Goal: Task Accomplishment & Management: Use online tool/utility

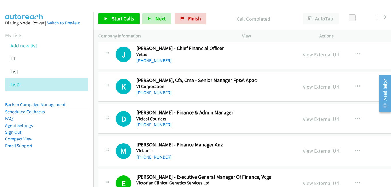
drag, startPoint x: 304, startPoint y: 121, endPoint x: 288, endPoint y: 119, distance: 16.3
click at [304, 121] on link "View External Url" at bounding box center [321, 119] width 37 height 7
drag, startPoint x: 296, startPoint y: 87, endPoint x: 251, endPoint y: 76, distance: 45.6
click at [303, 87] on link "View External Url" at bounding box center [321, 87] width 37 height 7
drag, startPoint x: 306, startPoint y: 54, endPoint x: 167, endPoint y: 22, distance: 143.3
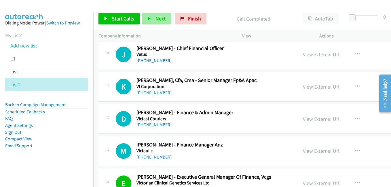
click at [306, 54] on link "View External Url" at bounding box center [321, 54] width 37 height 7
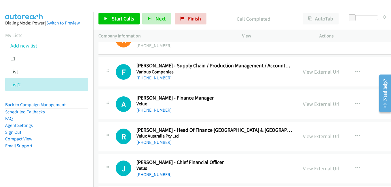
scroll to position [20523, 0]
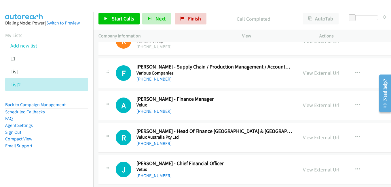
click at [310, 139] on link "View External Url" at bounding box center [321, 137] width 37 height 7
drag, startPoint x: 308, startPoint y: 107, endPoint x: 125, endPoint y: 30, distance: 199.0
click at [308, 107] on link "View External Url" at bounding box center [321, 105] width 37 height 7
drag, startPoint x: 302, startPoint y: 74, endPoint x: 209, endPoint y: 55, distance: 94.6
click at [303, 74] on link "View External Url" at bounding box center [321, 73] width 37 height 7
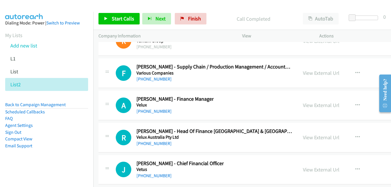
scroll to position [20465, 0]
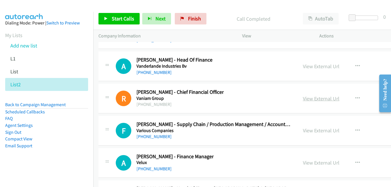
click at [307, 98] on link "View External Url" at bounding box center [321, 98] width 37 height 7
click at [303, 68] on link "View External Url" at bounding box center [321, 66] width 37 height 7
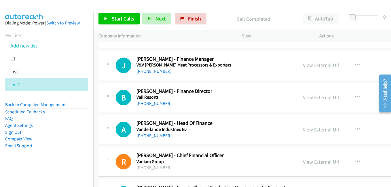
scroll to position [20379, 0]
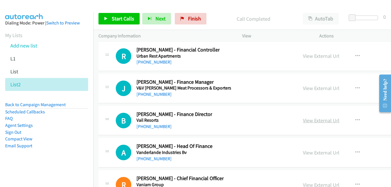
click at [311, 121] on link "View External Url" at bounding box center [321, 120] width 37 height 7
drag, startPoint x: 301, startPoint y: 87, endPoint x: 320, endPoint y: 101, distance: 24.3
click at [303, 87] on link "View External Url" at bounding box center [321, 88] width 37 height 7
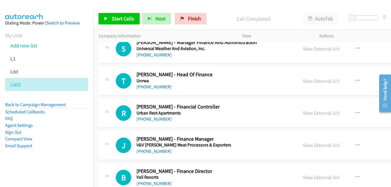
scroll to position [20321, 0]
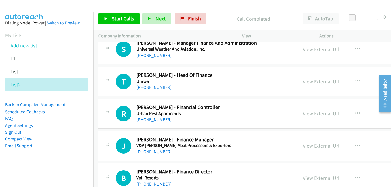
click at [303, 114] on link "View External Url" at bounding box center [321, 113] width 37 height 7
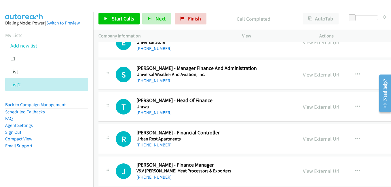
scroll to position [20292, 0]
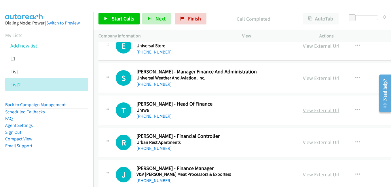
drag, startPoint x: 301, startPoint y: 112, endPoint x: 259, endPoint y: 102, distance: 42.6
click at [303, 112] on link "View External Url" at bounding box center [321, 110] width 37 height 7
click at [303, 78] on link "View External Url" at bounding box center [321, 78] width 37 height 7
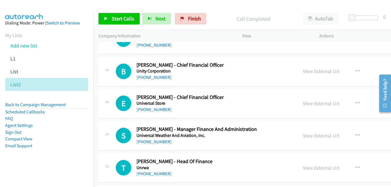
click at [303, 106] on link "View External Url" at bounding box center [321, 103] width 37 height 7
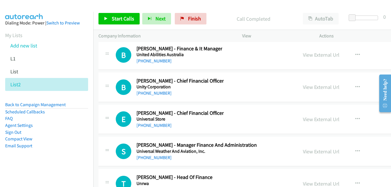
scroll to position [20206, 0]
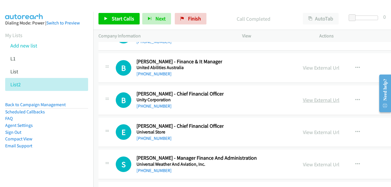
click at [305, 100] on link "View External Url" at bounding box center [321, 100] width 37 height 7
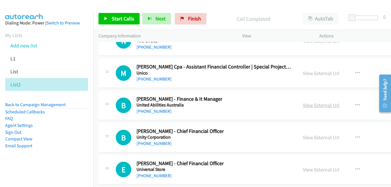
scroll to position [20148, 0]
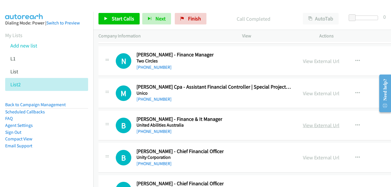
click at [306, 127] on link "View External Url" at bounding box center [321, 125] width 37 height 7
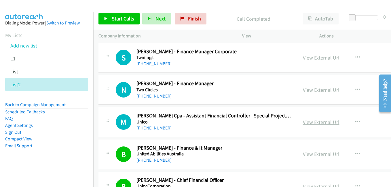
click at [307, 124] on link "View External Url" at bounding box center [321, 122] width 37 height 7
click at [303, 87] on link "View External Url" at bounding box center [321, 90] width 37 height 7
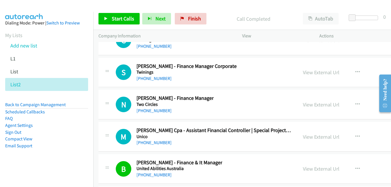
scroll to position [20062, 0]
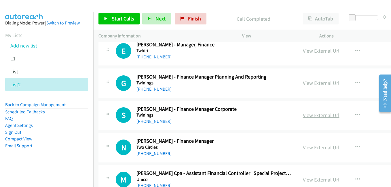
drag, startPoint x: 302, startPoint y: 115, endPoint x: 296, endPoint y: 115, distance: 5.8
click at [303, 115] on link "View External Url" at bounding box center [321, 115] width 37 height 7
click at [303, 86] on link "View External Url" at bounding box center [321, 83] width 37 height 7
drag, startPoint x: 309, startPoint y: 52, endPoint x: 303, endPoint y: 49, distance: 7.4
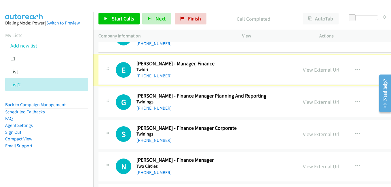
scroll to position [20033, 0]
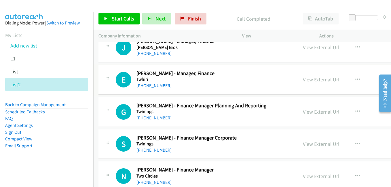
click at [303, 78] on link "View External Url" at bounding box center [321, 79] width 37 height 7
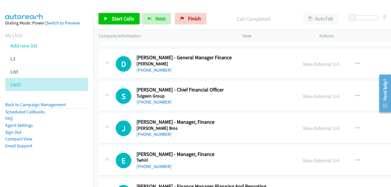
scroll to position [19947, 0]
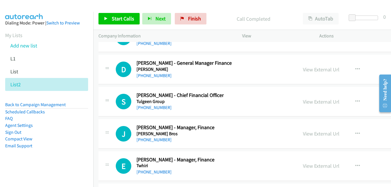
drag, startPoint x: 302, startPoint y: 134, endPoint x: 342, endPoint y: 169, distance: 53.3
click at [303, 134] on link "View External Url" at bounding box center [321, 133] width 37 height 7
click at [307, 101] on link "View External Url" at bounding box center [321, 101] width 37 height 7
drag, startPoint x: 305, startPoint y: 69, endPoint x: 297, endPoint y: 67, distance: 8.8
click at [305, 69] on link "View External Url" at bounding box center [321, 69] width 37 height 7
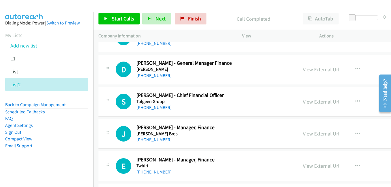
scroll to position [19889, 0]
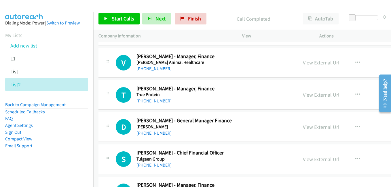
click at [307, 95] on link "View External Url" at bounding box center [321, 95] width 37 height 7
click at [305, 63] on link "View External Url" at bounding box center [321, 62] width 37 height 7
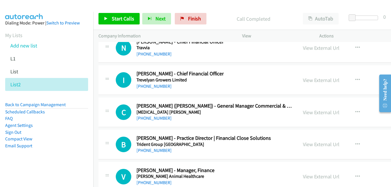
scroll to position [19774, 0]
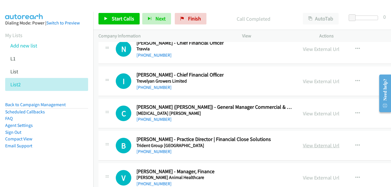
drag, startPoint x: 308, startPoint y: 145, endPoint x: 304, endPoint y: 145, distance: 3.5
click at [308, 145] on link "View External Url" at bounding box center [321, 145] width 37 height 7
drag, startPoint x: 307, startPoint y: 115, endPoint x: 294, endPoint y: 115, distance: 12.7
click at [307, 115] on link "View External Url" at bounding box center [321, 113] width 37 height 7
drag, startPoint x: 292, startPoint y: 81, endPoint x: 263, endPoint y: 75, distance: 30.2
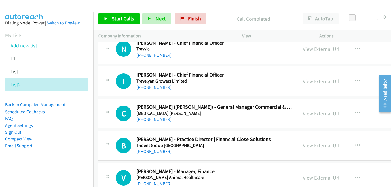
click at [303, 81] on link "View External Url" at bounding box center [321, 81] width 37 height 7
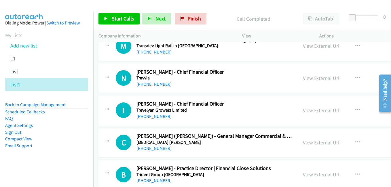
scroll to position [19716, 0]
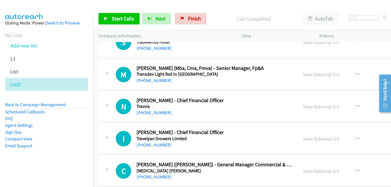
click at [313, 107] on link "View External Url" at bounding box center [321, 106] width 37 height 7
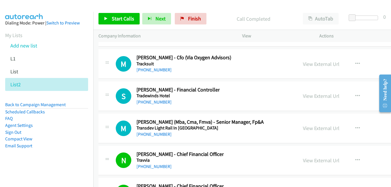
scroll to position [19659, 0]
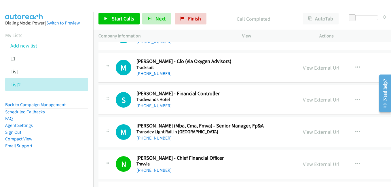
click at [305, 132] on link "View External Url" at bounding box center [321, 132] width 37 height 7
click at [307, 130] on link "View External Url" at bounding box center [321, 132] width 37 height 7
click at [310, 97] on link "View External Url" at bounding box center [321, 99] width 37 height 7
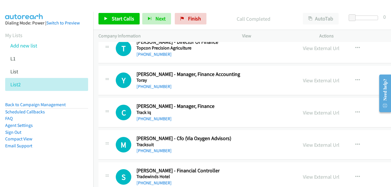
scroll to position [19572, 0]
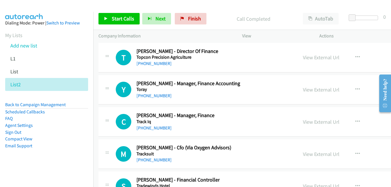
drag, startPoint x: 303, startPoint y: 155, endPoint x: 189, endPoint y: 77, distance: 138.5
click at [303, 155] on link "View External Url" at bounding box center [321, 154] width 37 height 7
click at [309, 124] on link "View External Url" at bounding box center [321, 122] width 37 height 7
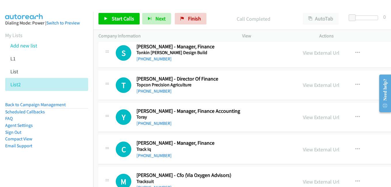
scroll to position [19544, 0]
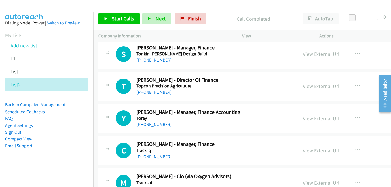
click at [303, 118] on link "View External Url" at bounding box center [321, 118] width 37 height 7
click at [304, 85] on link "View External Url" at bounding box center [321, 86] width 37 height 7
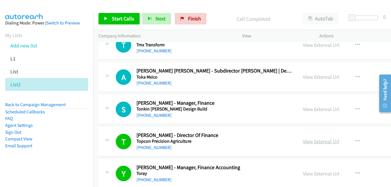
scroll to position [19486, 0]
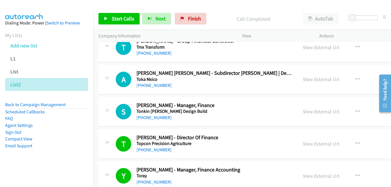
drag, startPoint x: 310, startPoint y: 110, endPoint x: 170, endPoint y: 28, distance: 162.1
click at [310, 110] on link "View External Url" at bounding box center [321, 111] width 37 height 7
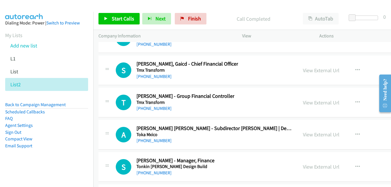
scroll to position [19428, 0]
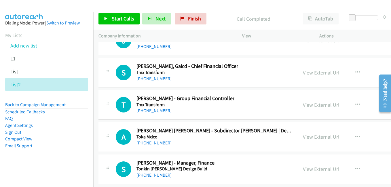
click at [303, 136] on link "View External Url" at bounding box center [321, 137] width 37 height 7
drag, startPoint x: 306, startPoint y: 105, endPoint x: 276, endPoint y: 98, distance: 30.5
click at [306, 105] on link "View External Url" at bounding box center [321, 105] width 37 height 7
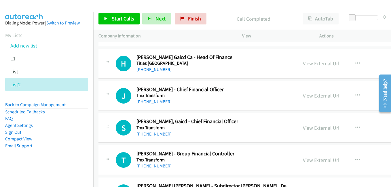
scroll to position [19371, 0]
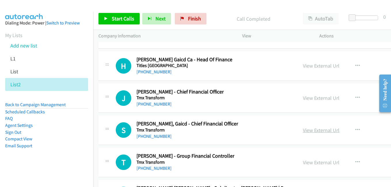
click at [303, 132] on link "View External Url" at bounding box center [321, 130] width 37 height 7
drag, startPoint x: 304, startPoint y: 98, endPoint x: 284, endPoint y: 95, distance: 20.4
click at [304, 98] on link "View External Url" at bounding box center [321, 98] width 37 height 7
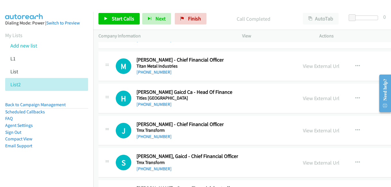
scroll to position [19313, 0]
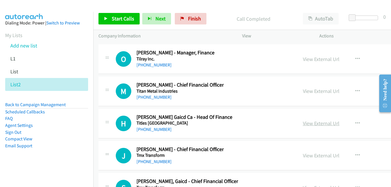
click at [303, 124] on link "View External Url" at bounding box center [321, 123] width 37 height 7
click at [303, 91] on link "View External Url" at bounding box center [321, 91] width 37 height 7
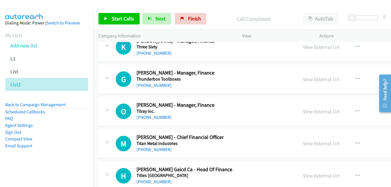
scroll to position [19256, 0]
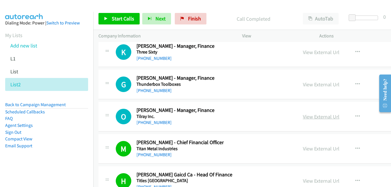
click at [310, 119] on link "View External Url" at bounding box center [321, 116] width 37 height 7
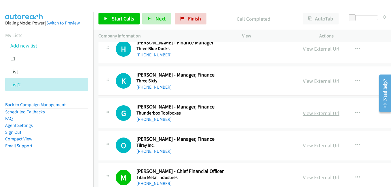
click at [303, 111] on link "View External Url" at bounding box center [321, 113] width 37 height 7
drag, startPoint x: 289, startPoint y: 81, endPoint x: 301, endPoint y: 83, distance: 12.3
click at [303, 81] on link "View External Url" at bounding box center [321, 81] width 37 height 7
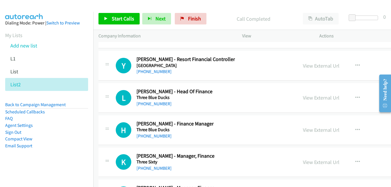
scroll to position [19140, 0]
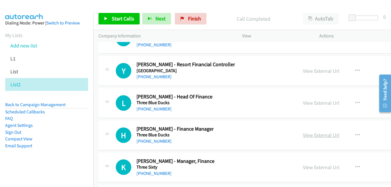
click at [303, 134] on link "View External Url" at bounding box center [321, 135] width 37 height 7
click at [303, 105] on link "View External Url" at bounding box center [321, 103] width 37 height 7
click at [303, 72] on link "View External Url" at bounding box center [321, 71] width 37 height 7
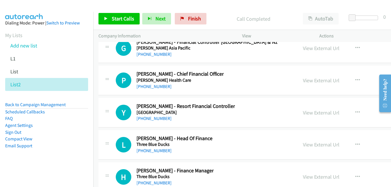
scroll to position [19083, 0]
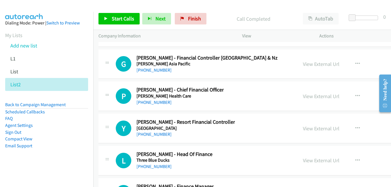
drag, startPoint x: 306, startPoint y: 99, endPoint x: 116, endPoint y: 7, distance: 211.3
click at [306, 99] on link "View External Url" at bounding box center [321, 96] width 37 height 7
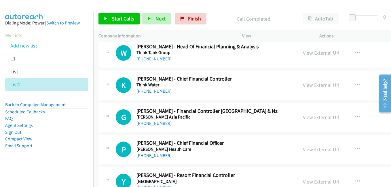
scroll to position [19025, 0]
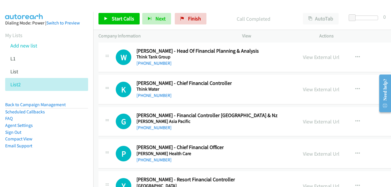
drag, startPoint x: 306, startPoint y: 121, endPoint x: 238, endPoint y: 107, distance: 69.1
click at [306, 121] on link "View External Url" at bounding box center [321, 121] width 37 height 7
click at [303, 91] on link "View External Url" at bounding box center [321, 89] width 37 height 7
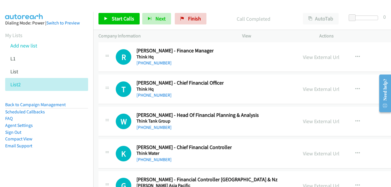
scroll to position [18939, 0]
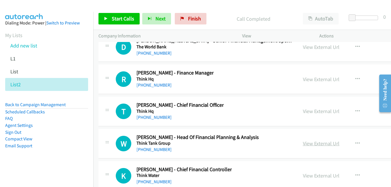
click at [307, 144] on link "View External Url" at bounding box center [321, 143] width 37 height 7
click at [303, 110] on link "View External Url" at bounding box center [321, 111] width 37 height 7
click at [303, 79] on link "View External Url" at bounding box center [321, 79] width 37 height 7
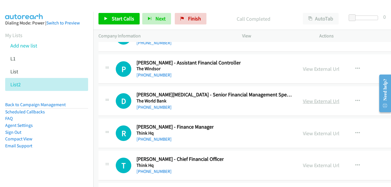
scroll to position [18881, 0]
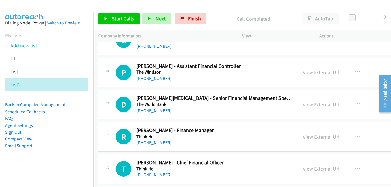
click at [306, 104] on link "View External Url" at bounding box center [321, 104] width 37 height 7
